Goal: Navigation & Orientation: Find specific page/section

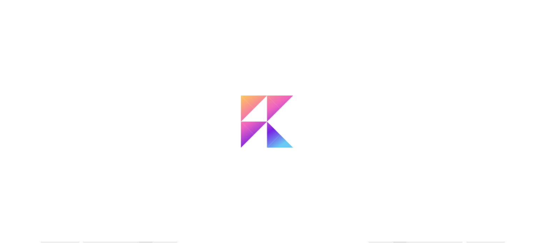
scroll to position [159, 0]
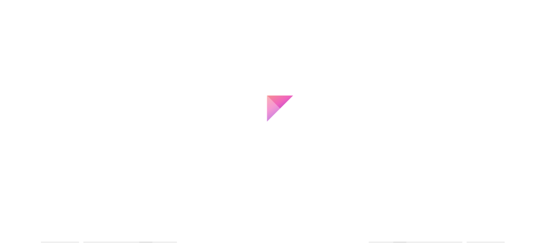
scroll to position [159, 0]
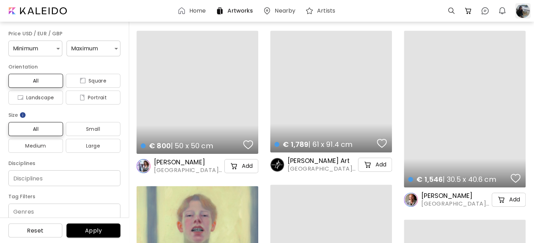
click at [521, 10] on div at bounding box center [522, 10] width 15 height 15
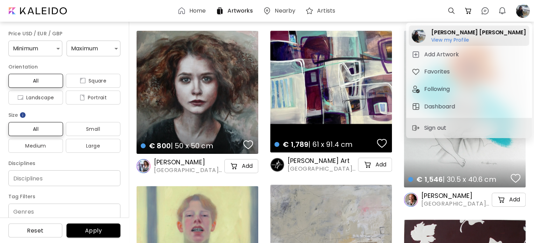
click at [456, 41] on h6 "View my Profile" at bounding box center [478, 40] width 94 height 6
